Goal: Task Accomplishment & Management: Manage account settings

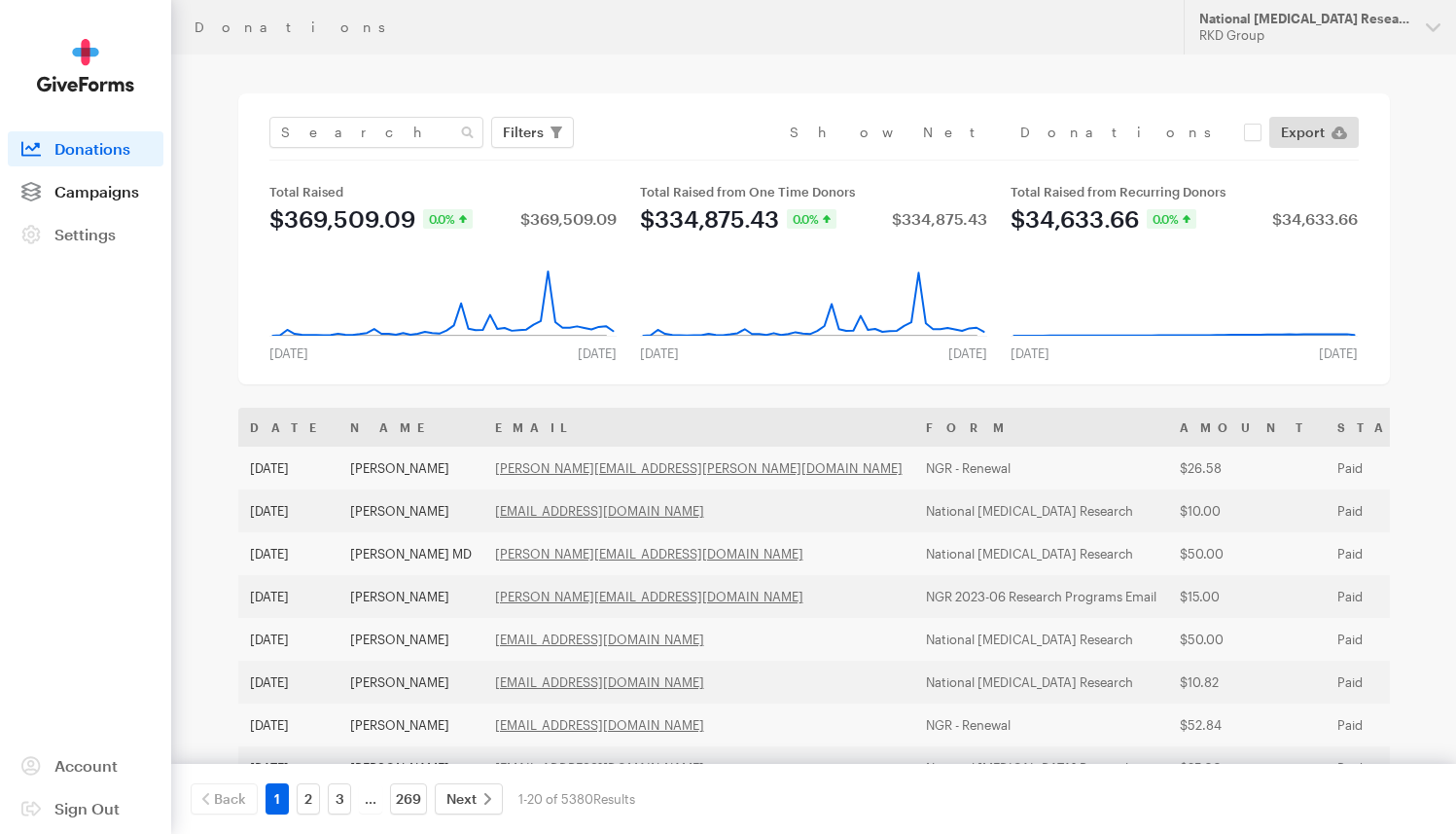
click at [119, 187] on span "Campaigns" at bounding box center [97, 191] width 85 height 19
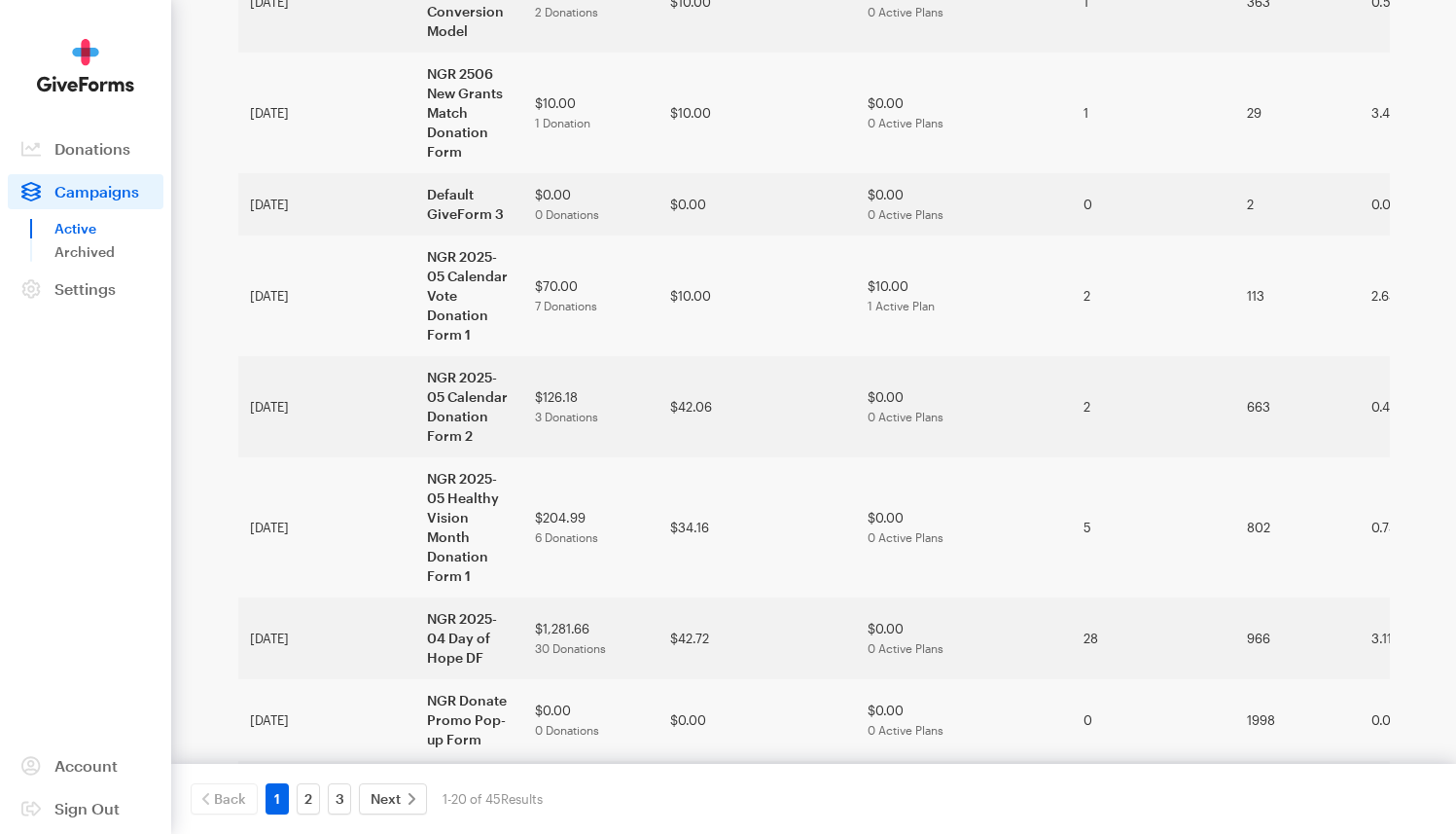
scroll to position [970, 0]
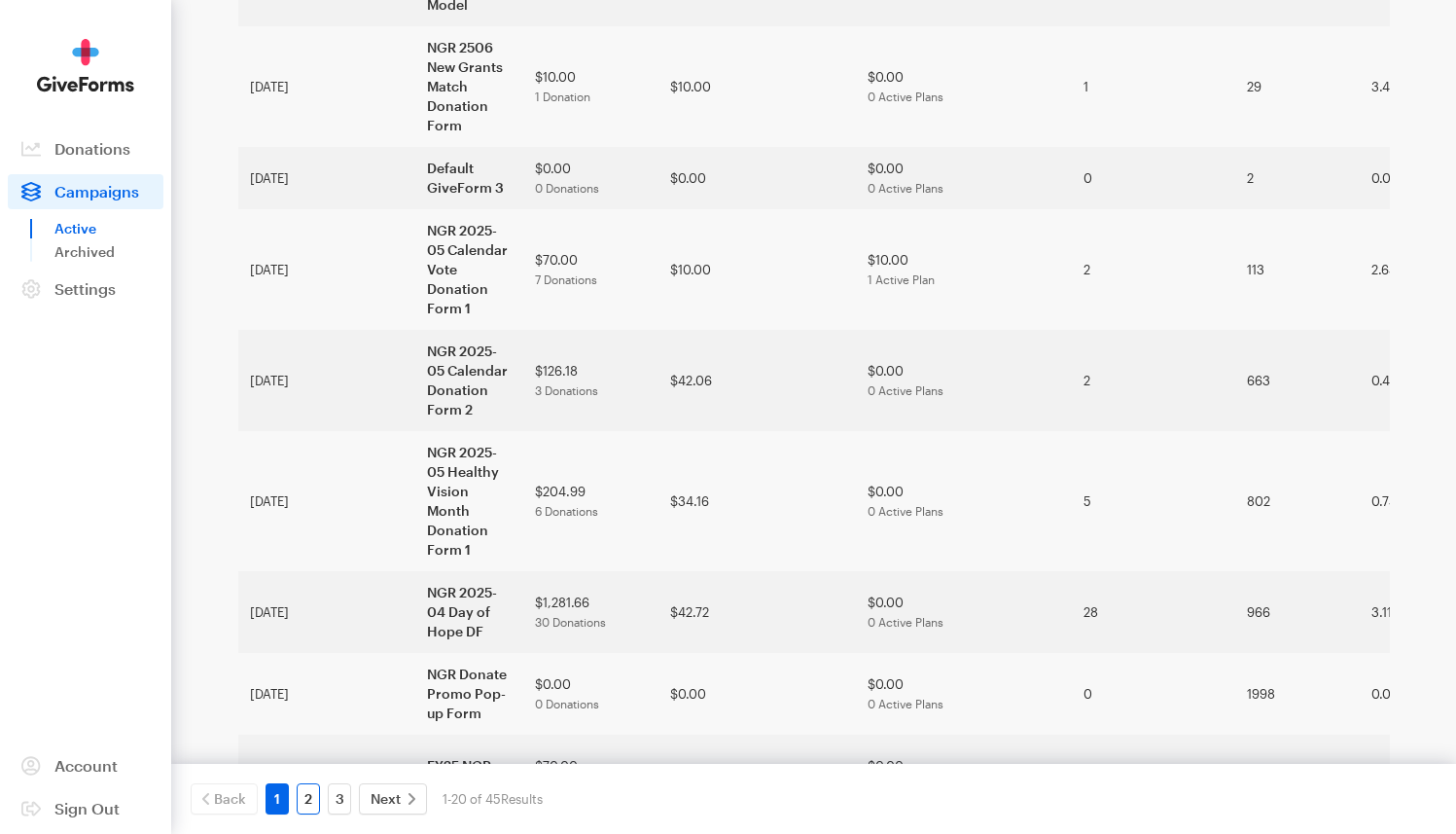
click at [313, 806] on link "2" at bounding box center [308, 798] width 23 height 31
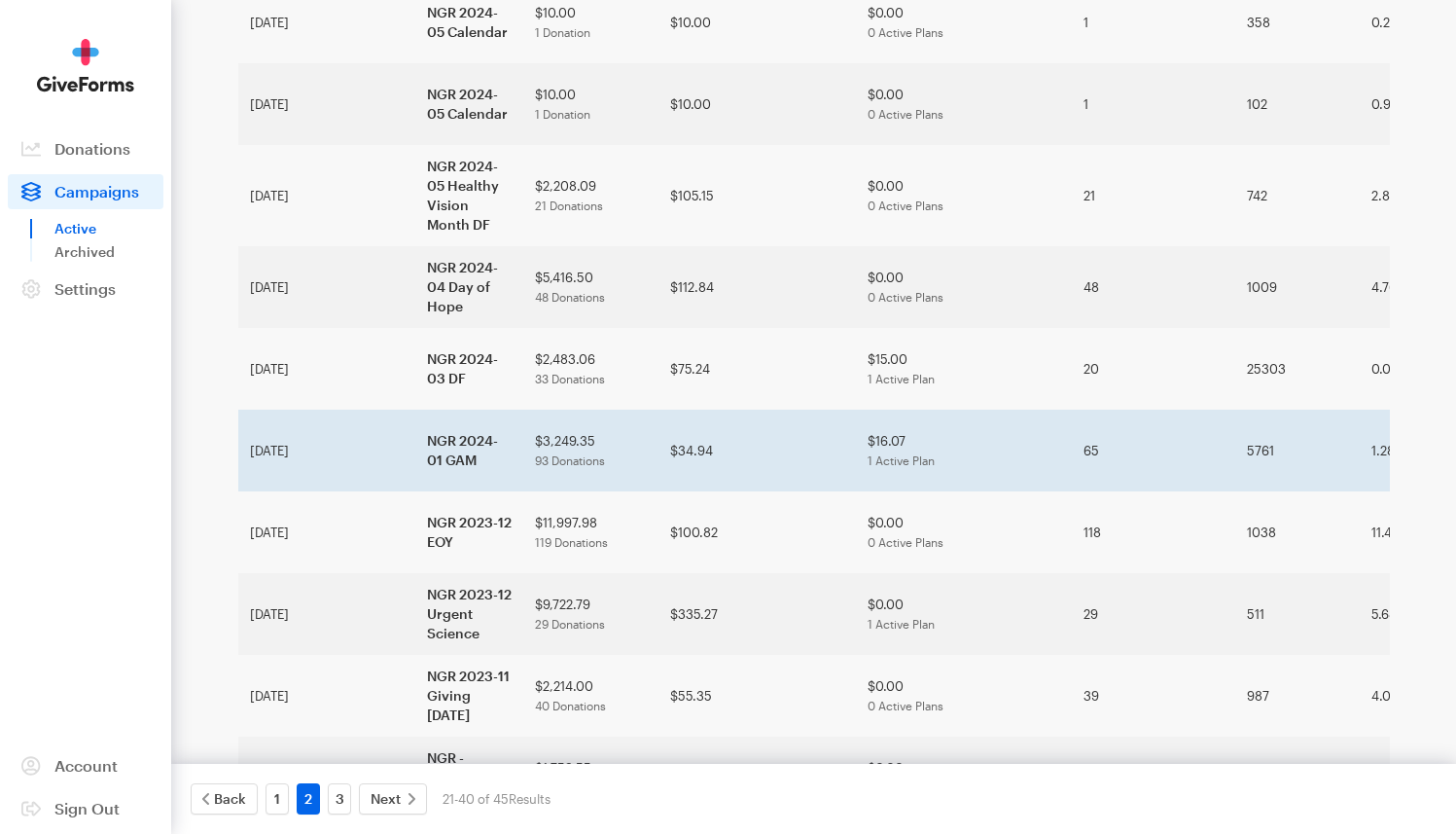
scroll to position [814, 0]
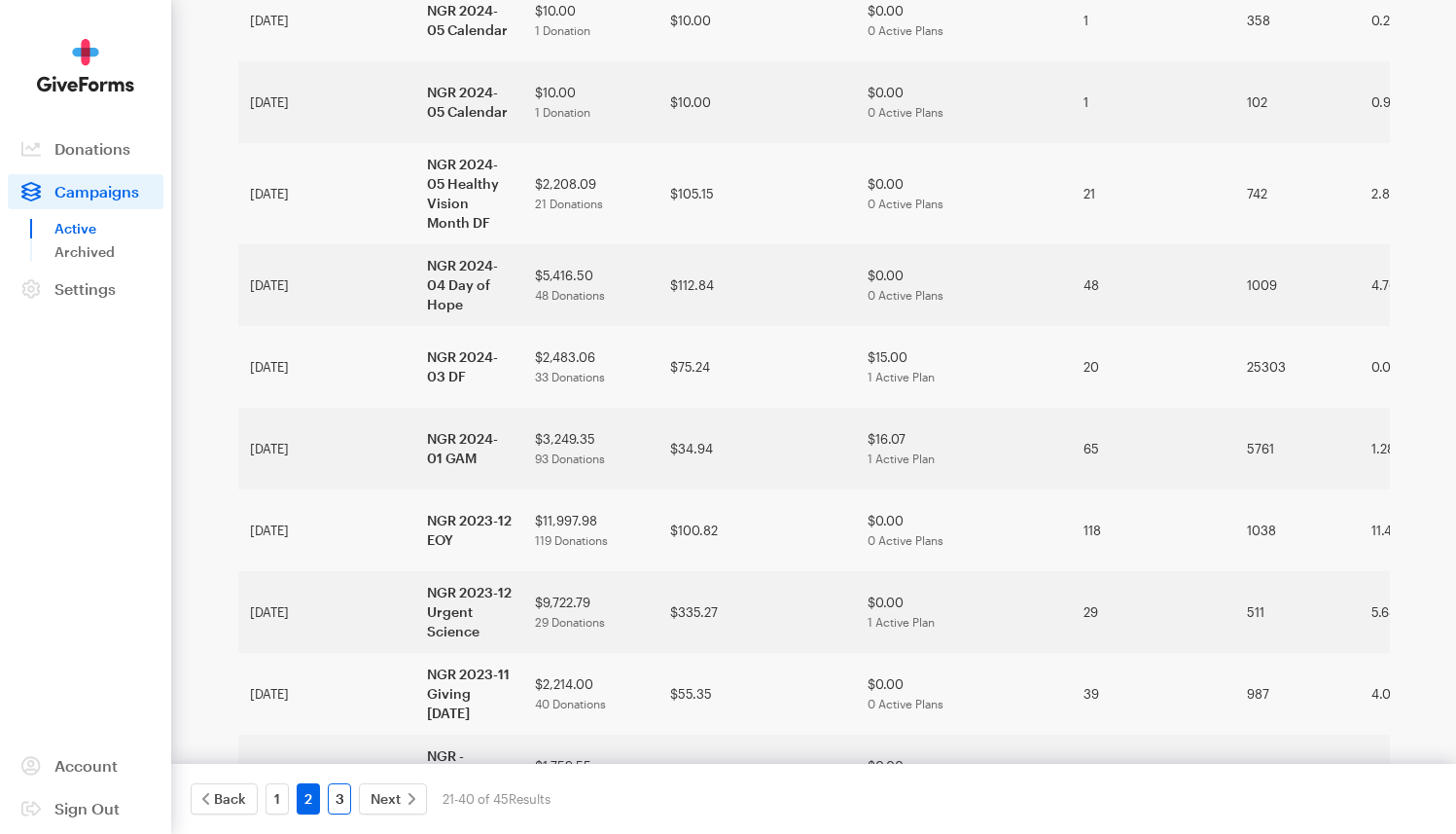
click at [343, 798] on link "3" at bounding box center [339, 798] width 23 height 31
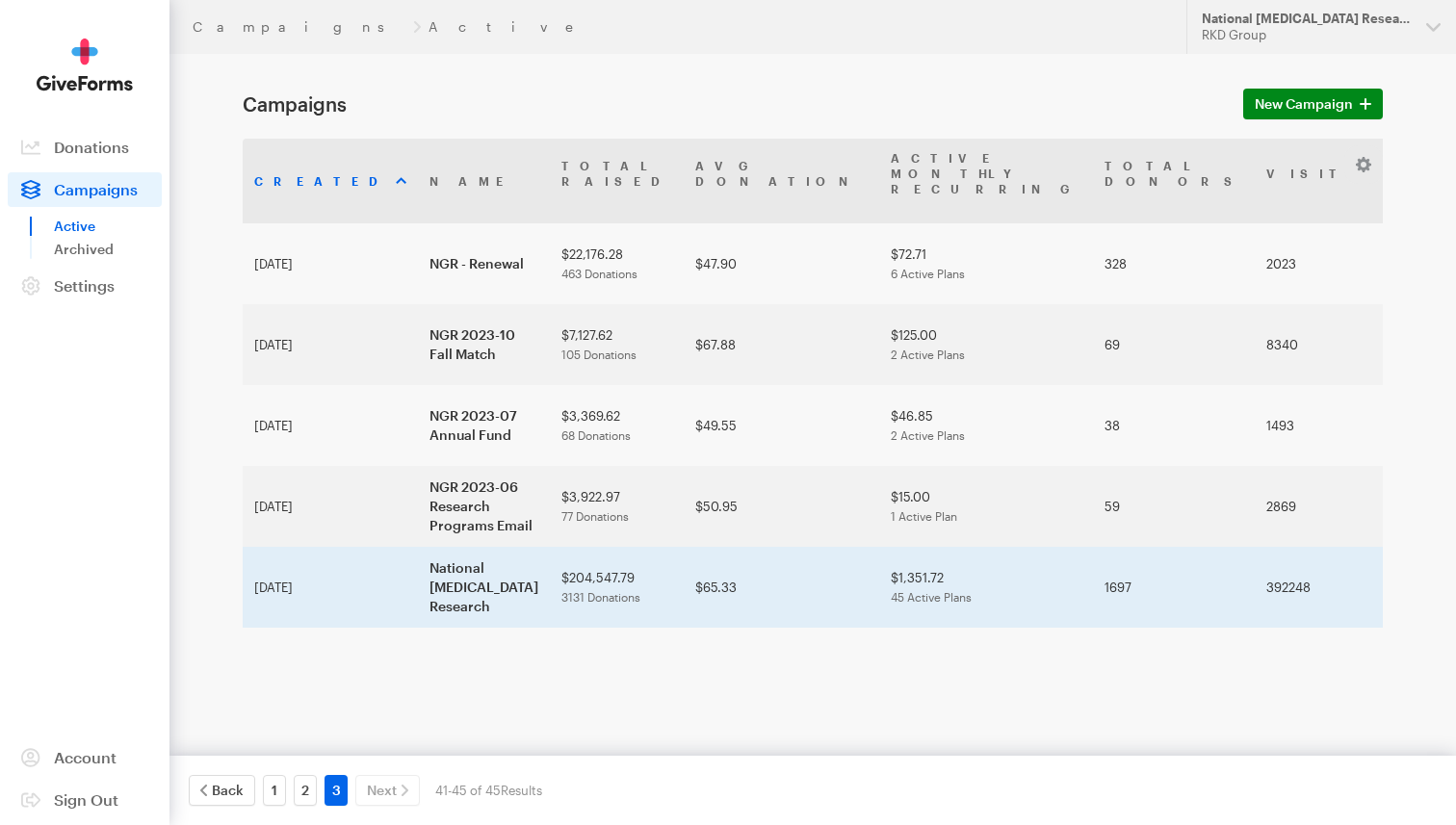
click at [418, 546] on td "National [MEDICAL_DATA] Research" at bounding box center [483, 587] width 131 height 81
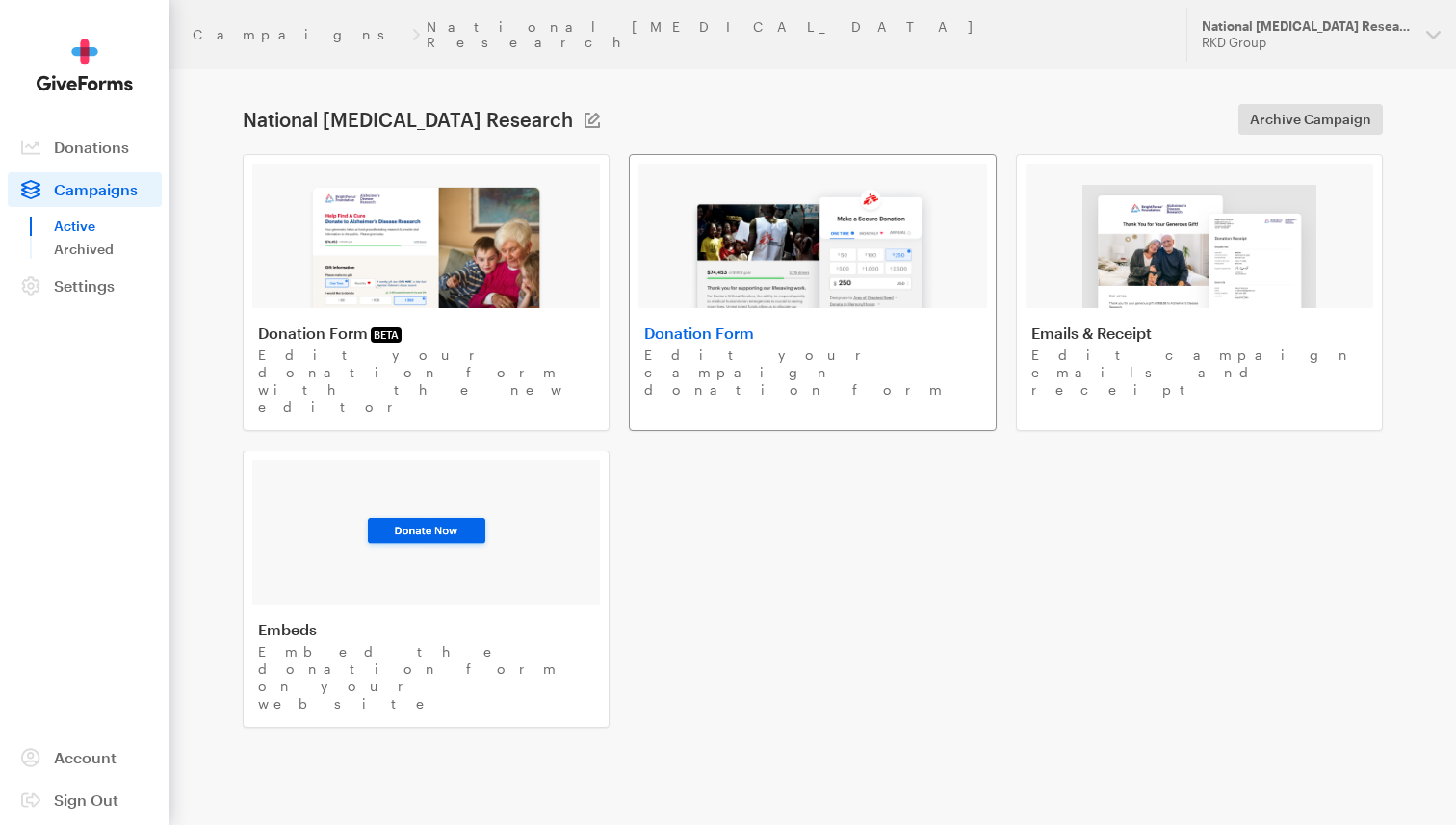
click at [795, 230] on img at bounding box center [812, 246] width 245 height 124
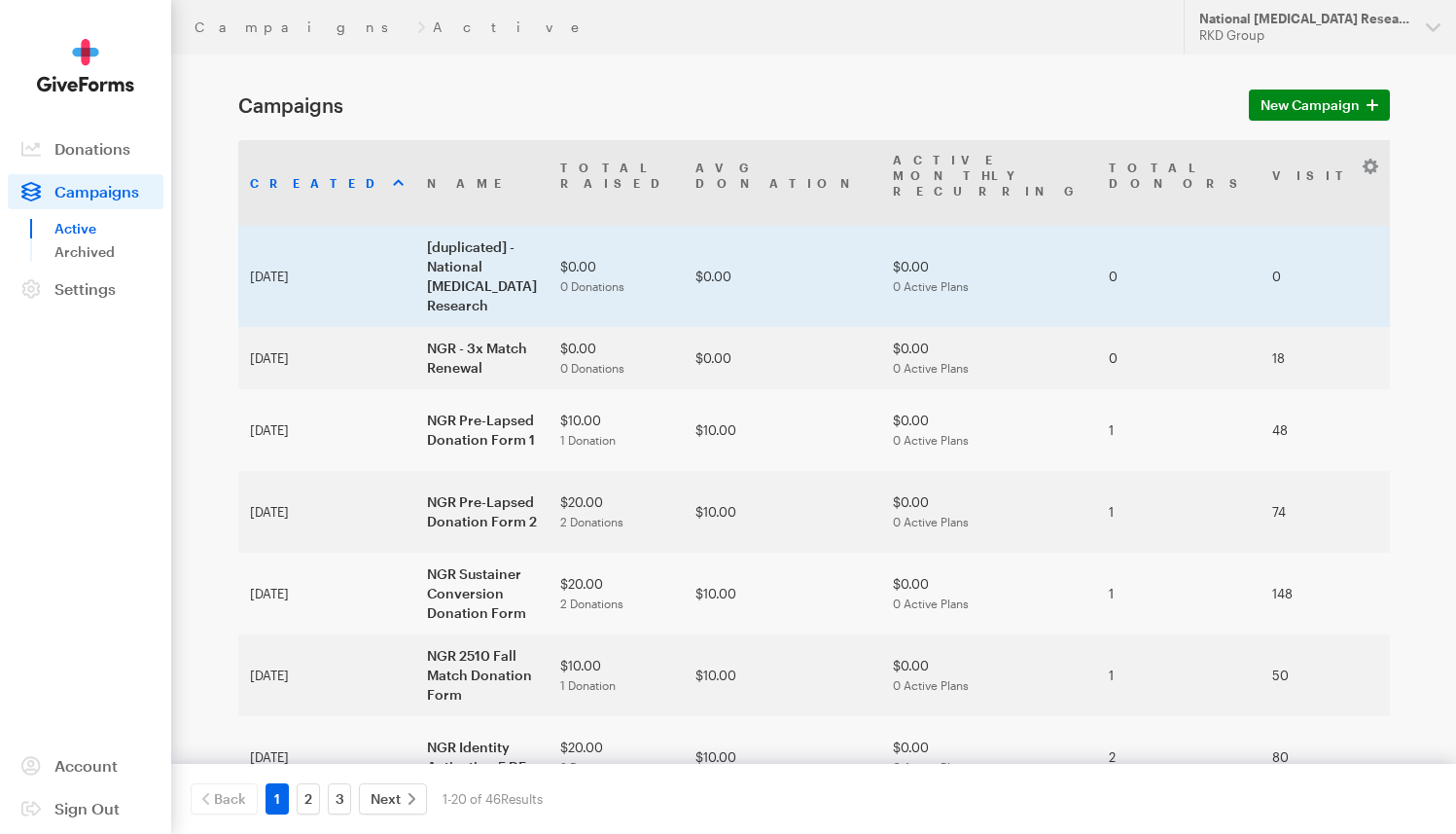
click at [415, 226] on td "[duplicated] - National Glaucoma Research" at bounding box center [481, 276] width 133 height 101
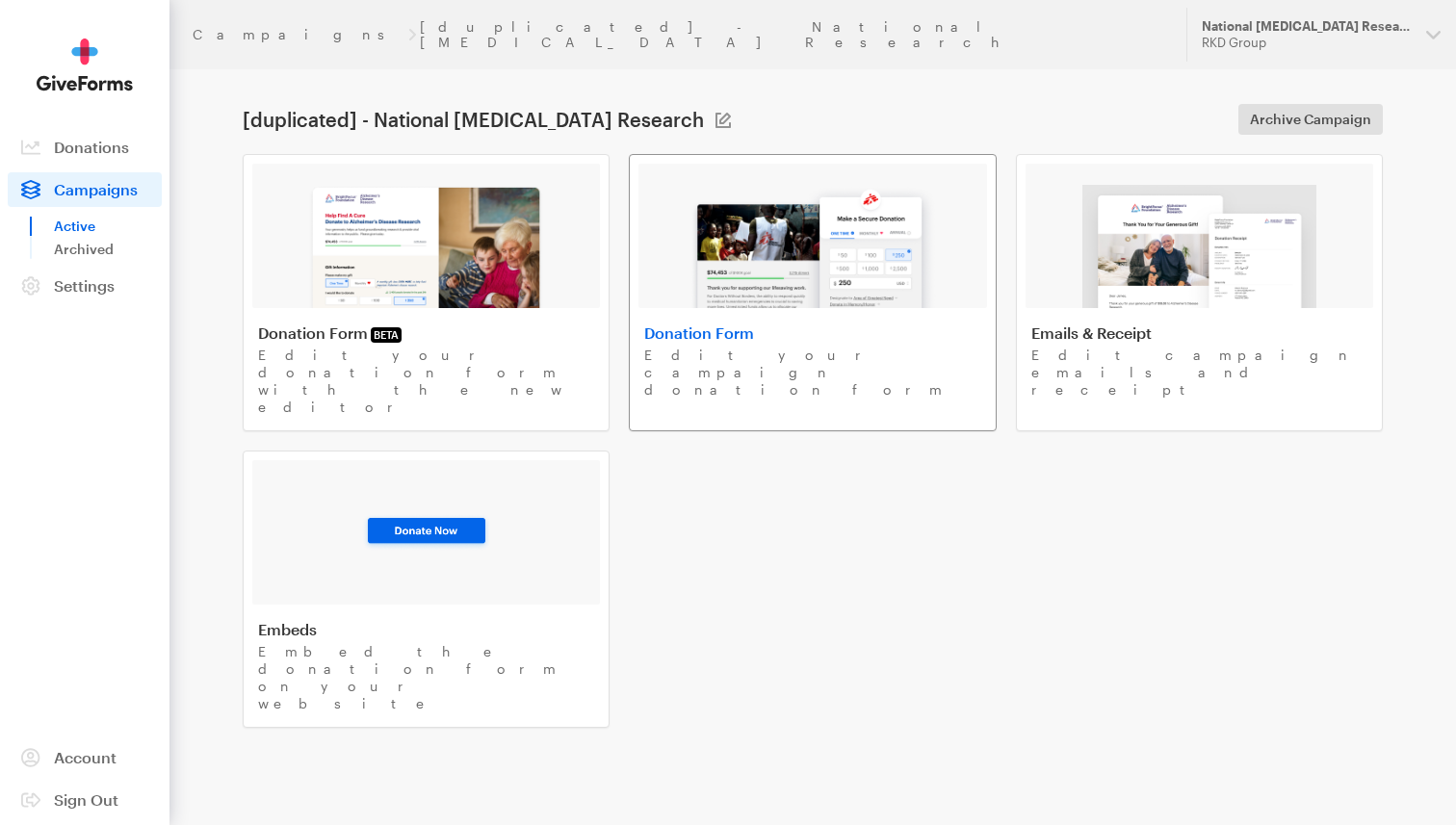
click at [793, 261] on img at bounding box center [812, 246] width 245 height 124
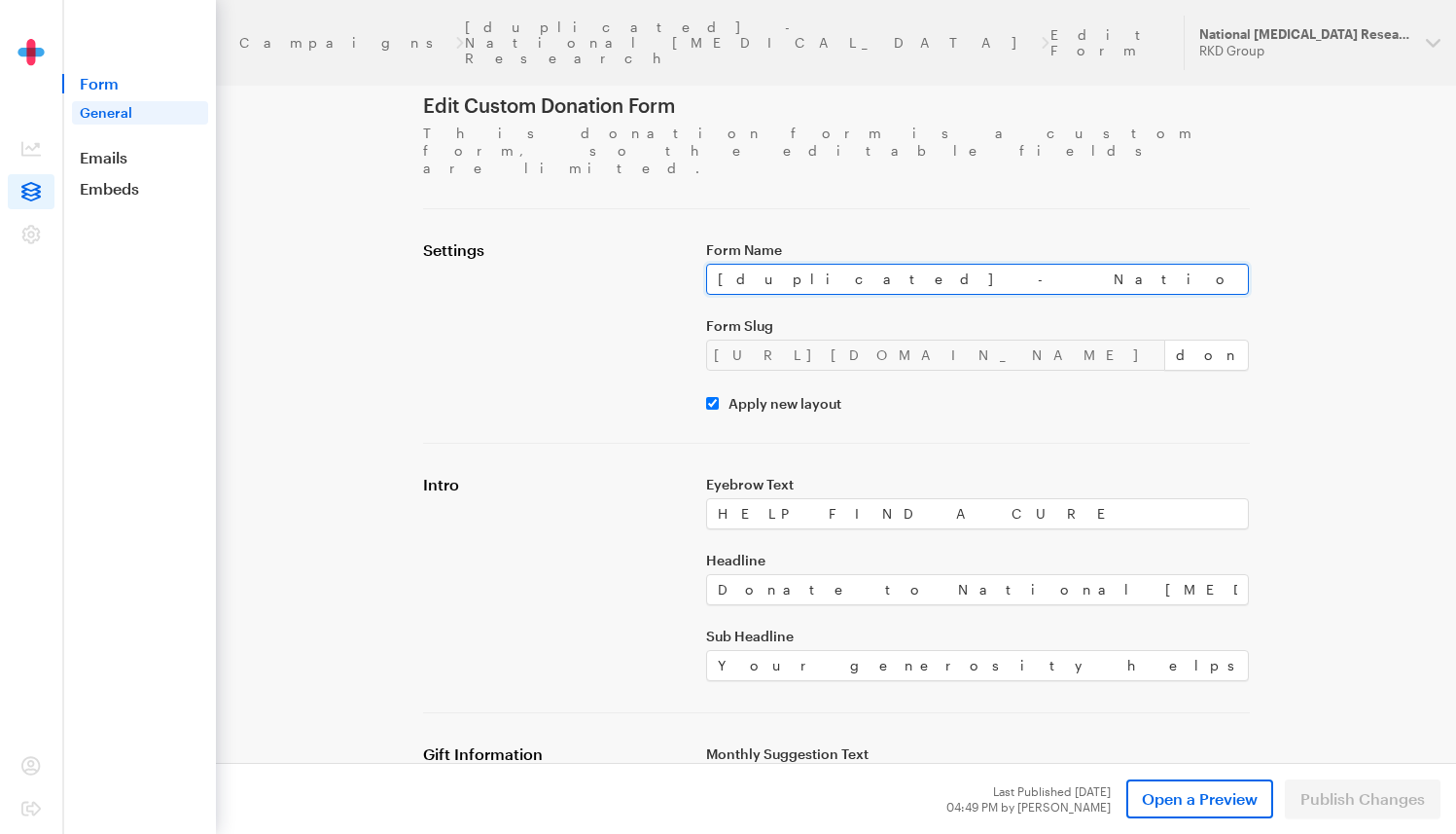
drag, startPoint x: 1030, startPoint y: 238, endPoint x: 657, endPoint y: 242, distance: 373.0
click at [657, 242] on div "Settings Form Name [duplicated] - National [MEDICAL_DATA] Research Form Slug [U…" at bounding box center [836, 326] width 850 height 171
paste input "NGR Lapsed Donation Form 1"
type input "NGR Lapsed Donation Form 1"
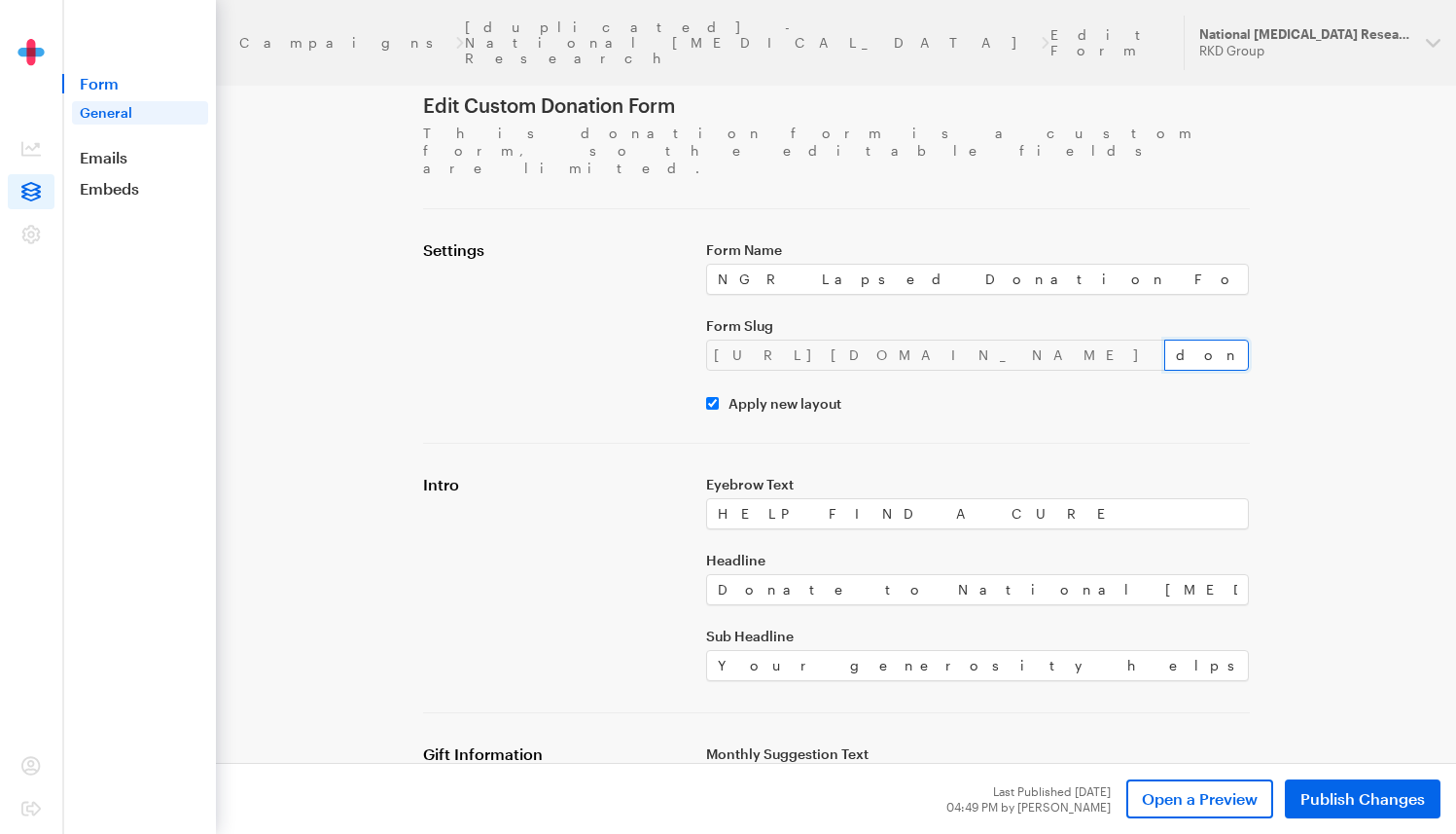
drag, startPoint x: 1050, startPoint y: 325, endPoint x: 938, endPoint y: 321, distance: 112.1
click at [938, 340] on div "https://donate.brightfocus.org/ngr/ donate-2" at bounding box center [978, 355] width 544 height 31
type input "lapsed-1"
click at [1016, 347] on div "Form Name NGR Lapsed Donation Form 1 Form Slug https://donate.brightfocus.org/n…" at bounding box center [979, 326] width 567 height 171
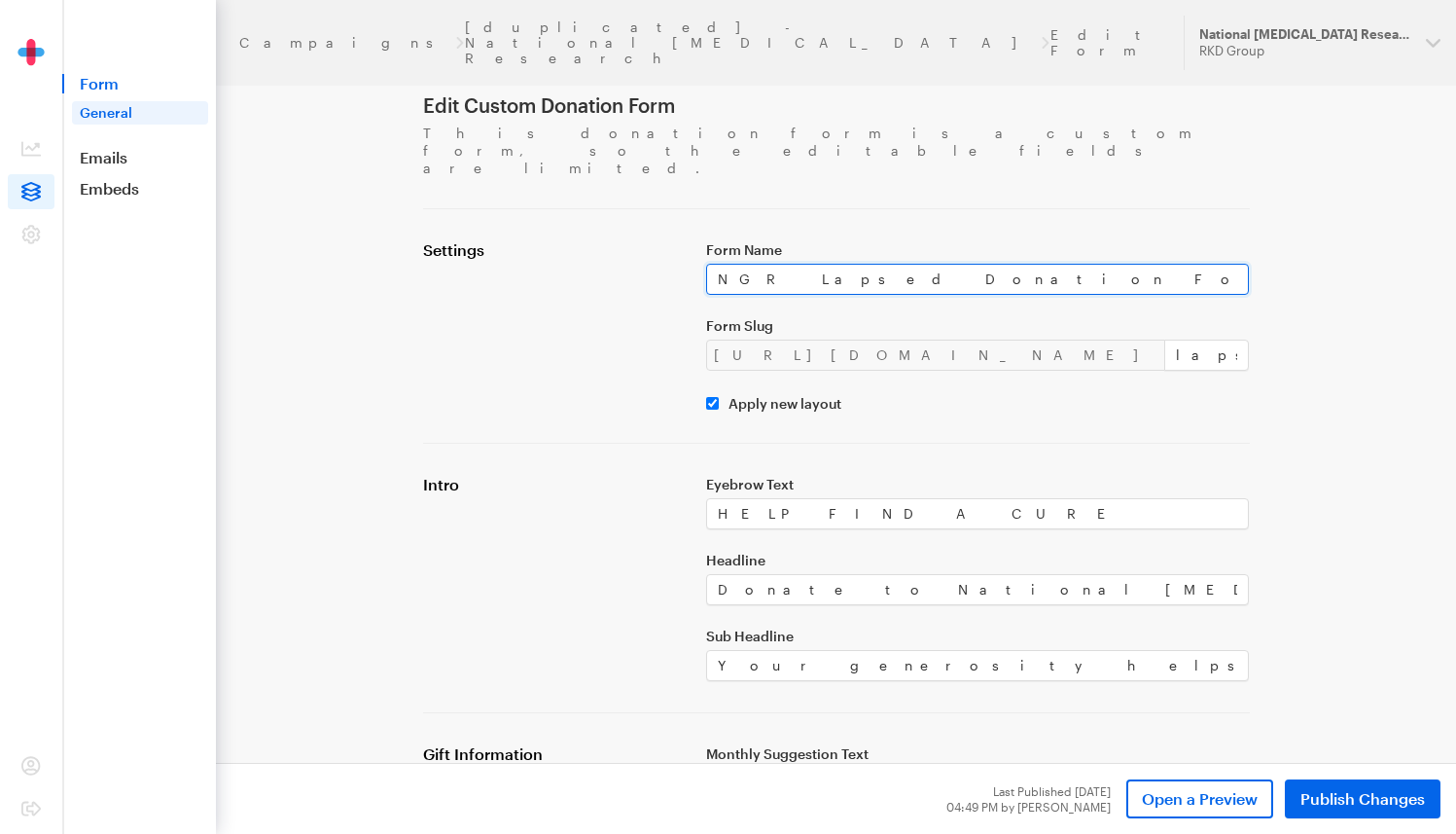
drag, startPoint x: 958, startPoint y: 236, endPoint x: 688, endPoint y: 250, distance: 270.4
click at [688, 250] on div "Settings Form Name NGR Lapsed Donation Form 1 Form Slug https://donate.brightfo…" at bounding box center [836, 326] width 850 height 171
click at [644, 312] on div "Settings" at bounding box center [552, 326] width 283 height 171
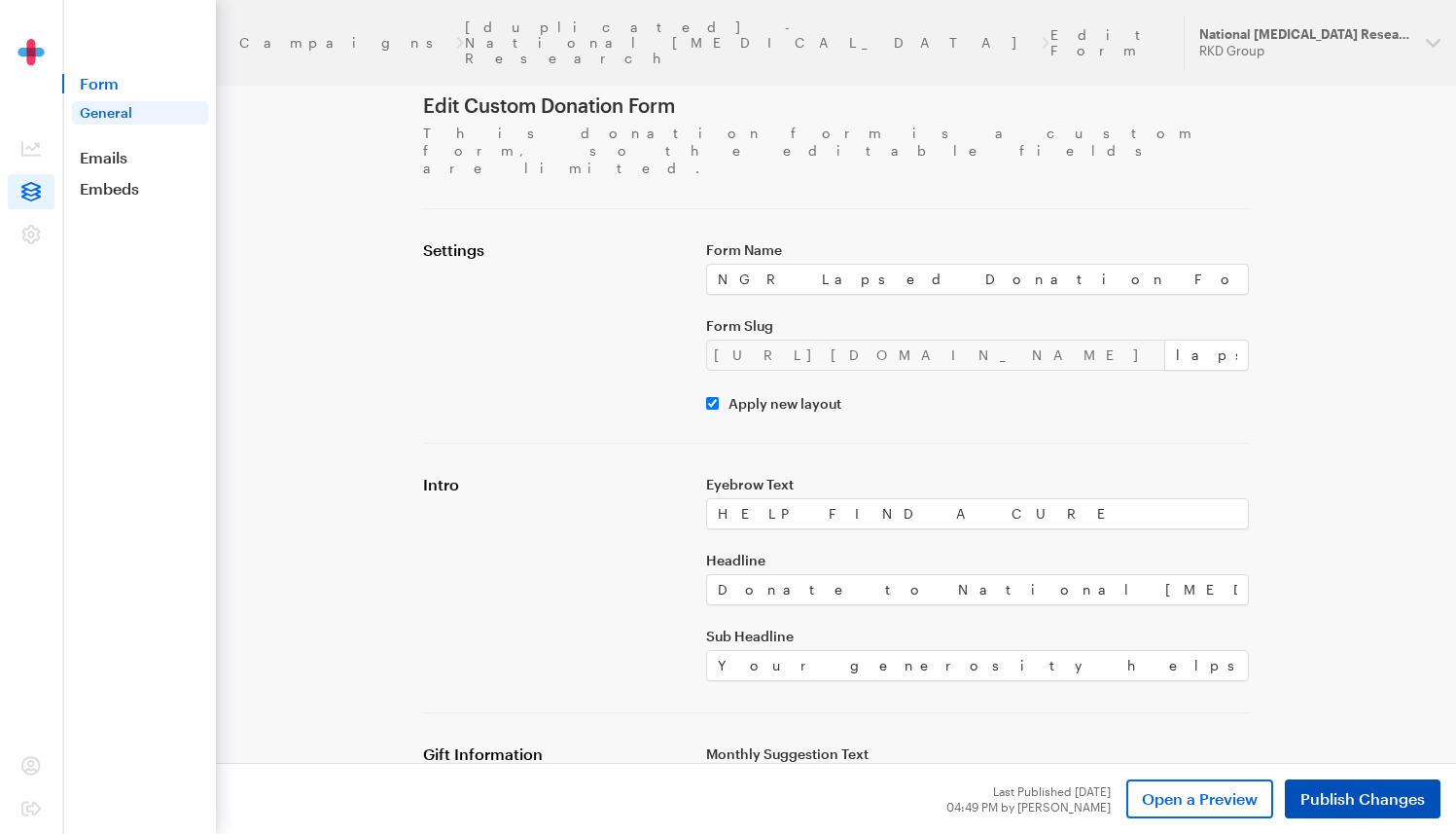
click at [1369, 802] on span "Publish Changes" at bounding box center [1362, 798] width 125 height 23
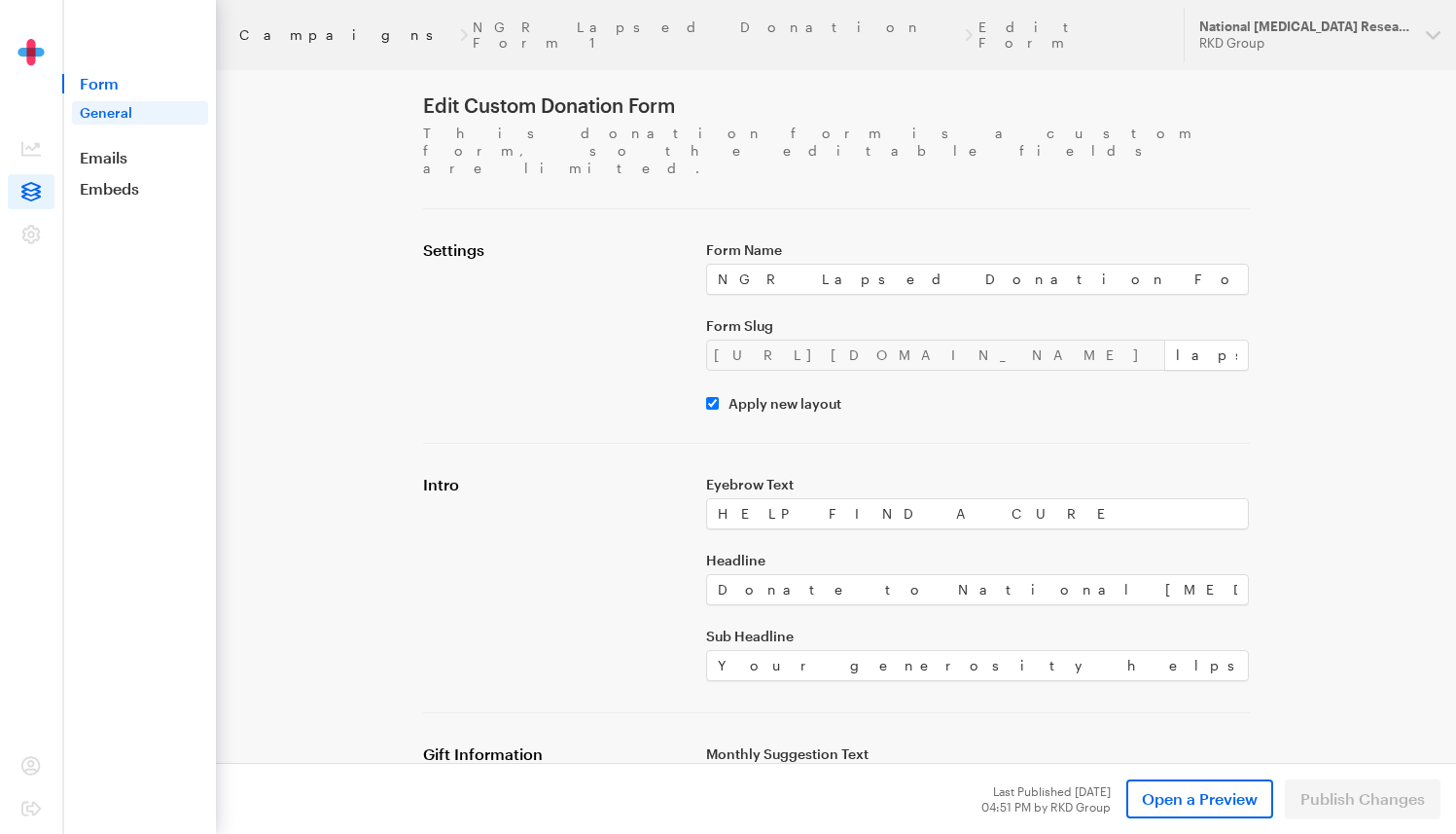
click at [289, 29] on link "Campaigns" at bounding box center [347, 35] width 215 height 16
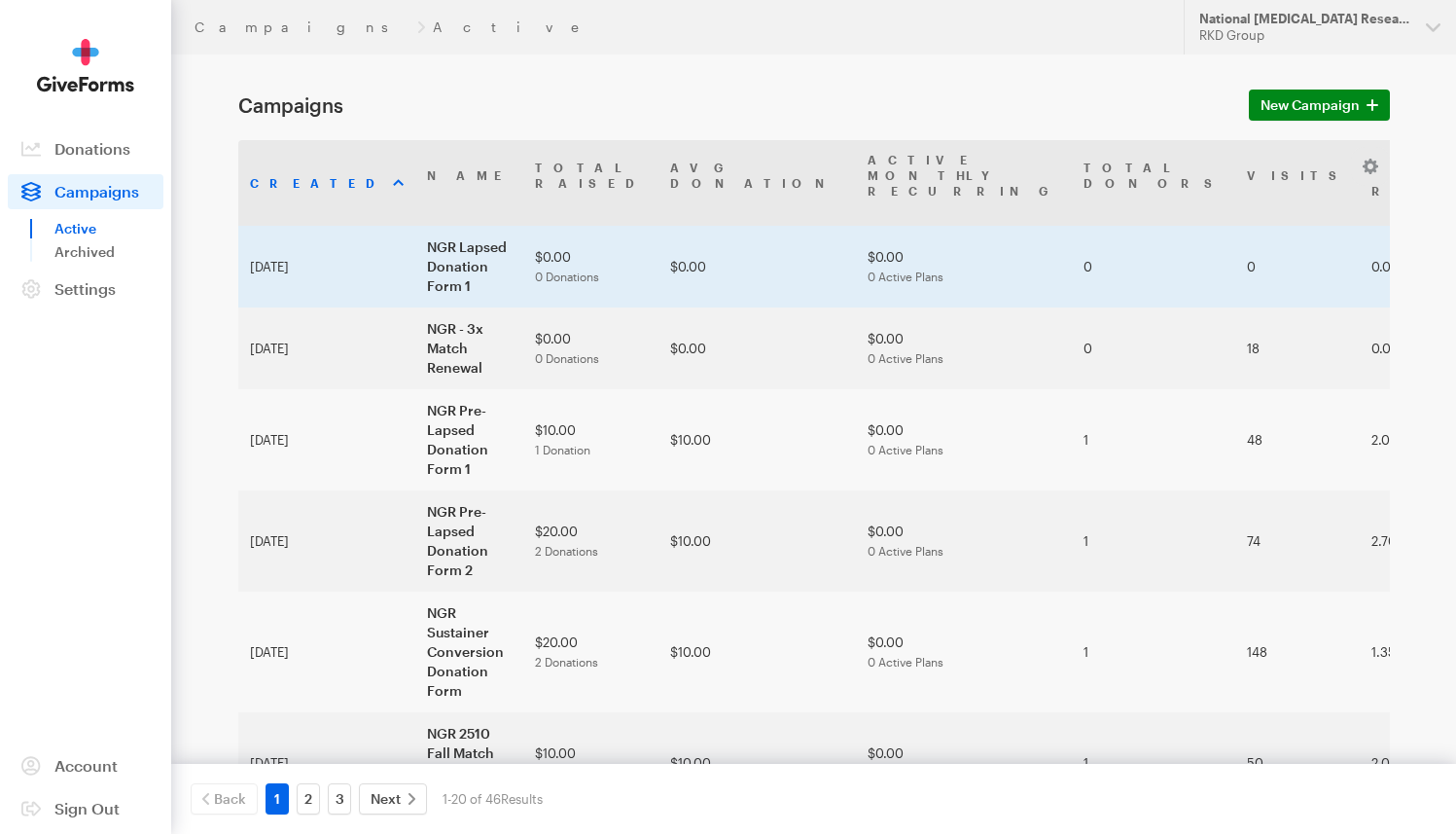
click at [455, 227] on td "NGR Lapsed Donation Form 1" at bounding box center [469, 267] width 108 height 82
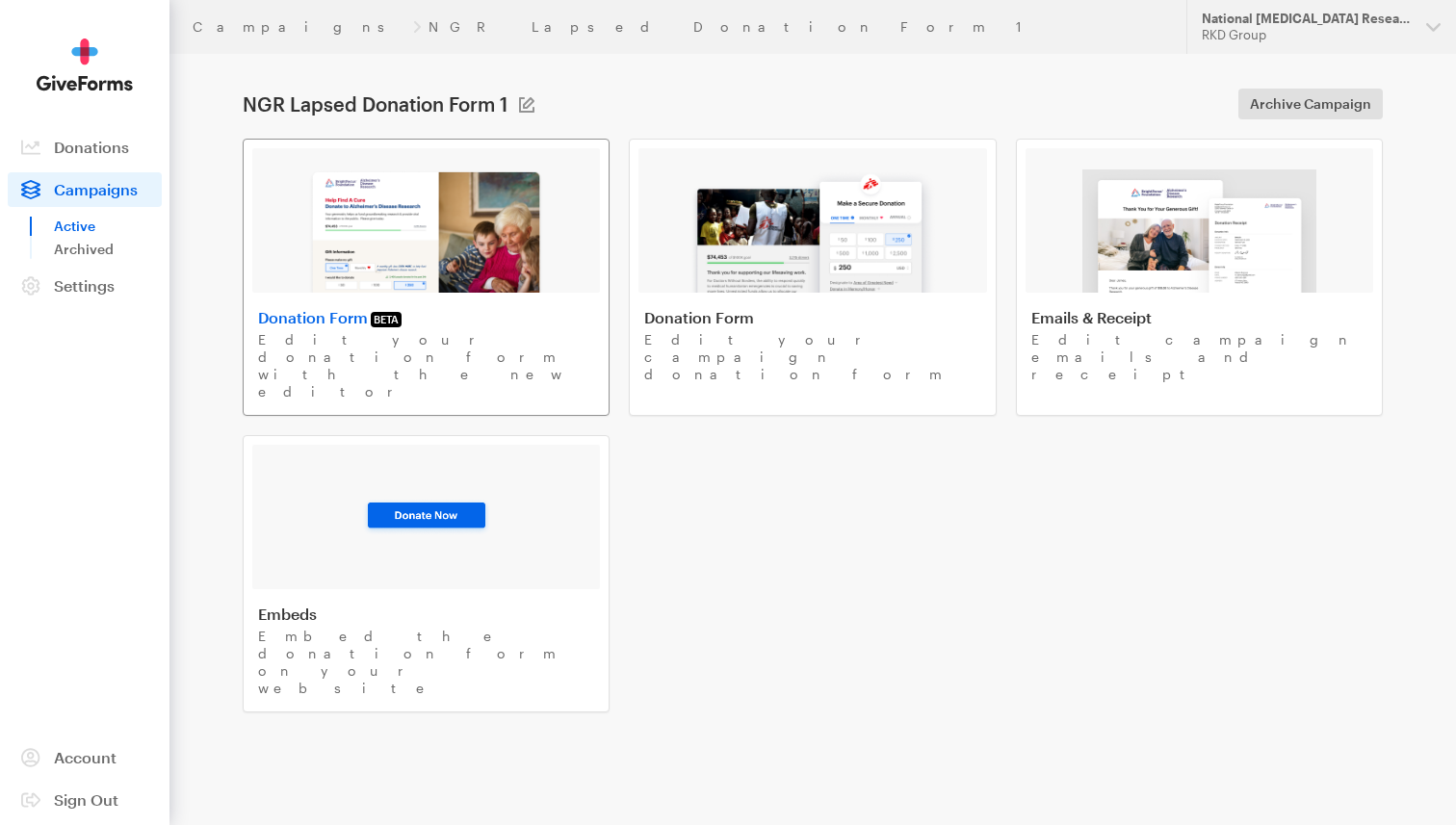
click at [409, 215] on img at bounding box center [426, 230] width 236 height 124
